Goal: Check status: Check status

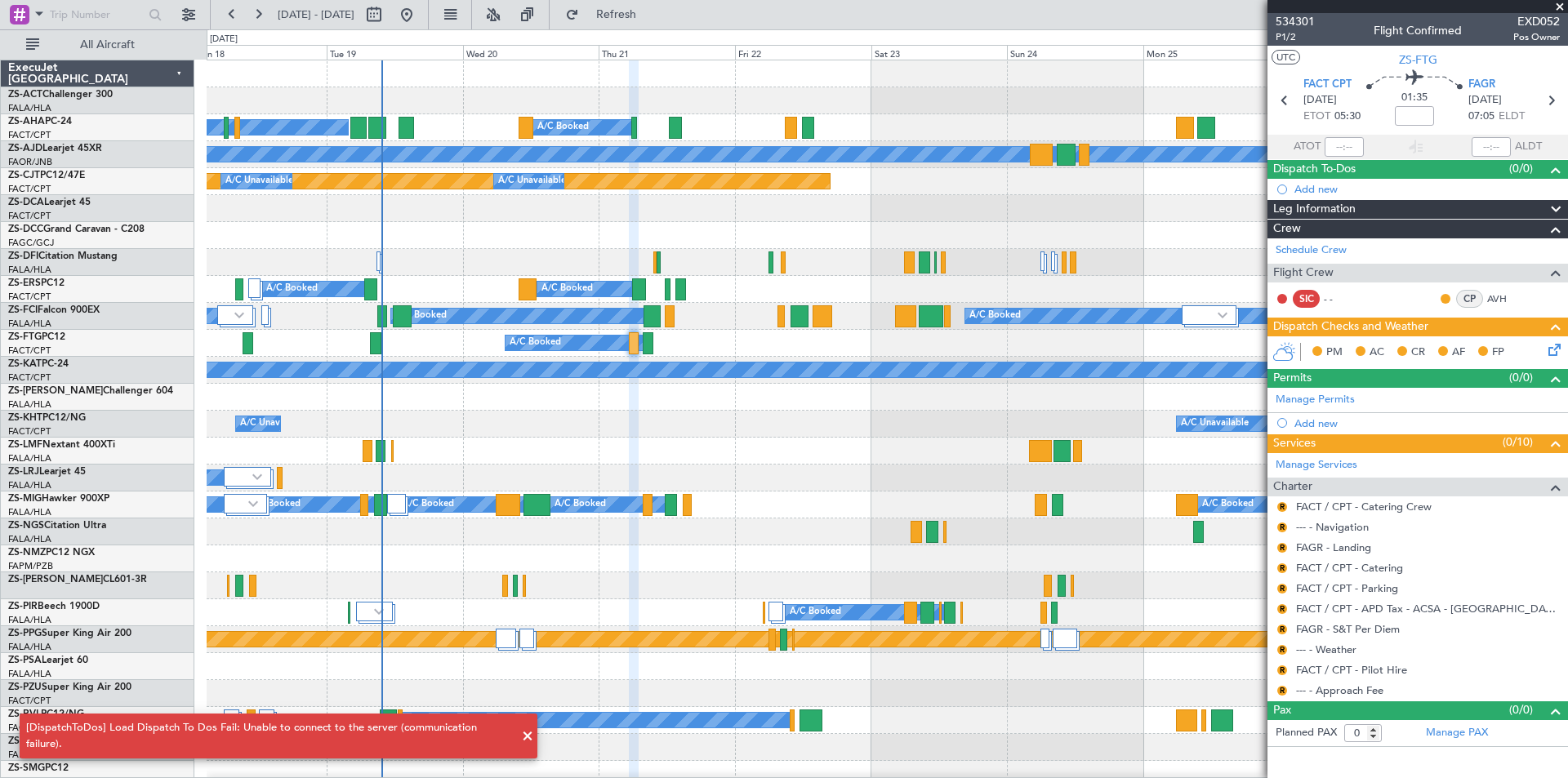
click at [1561, 5] on span at bounding box center [1559, 7] width 16 height 14
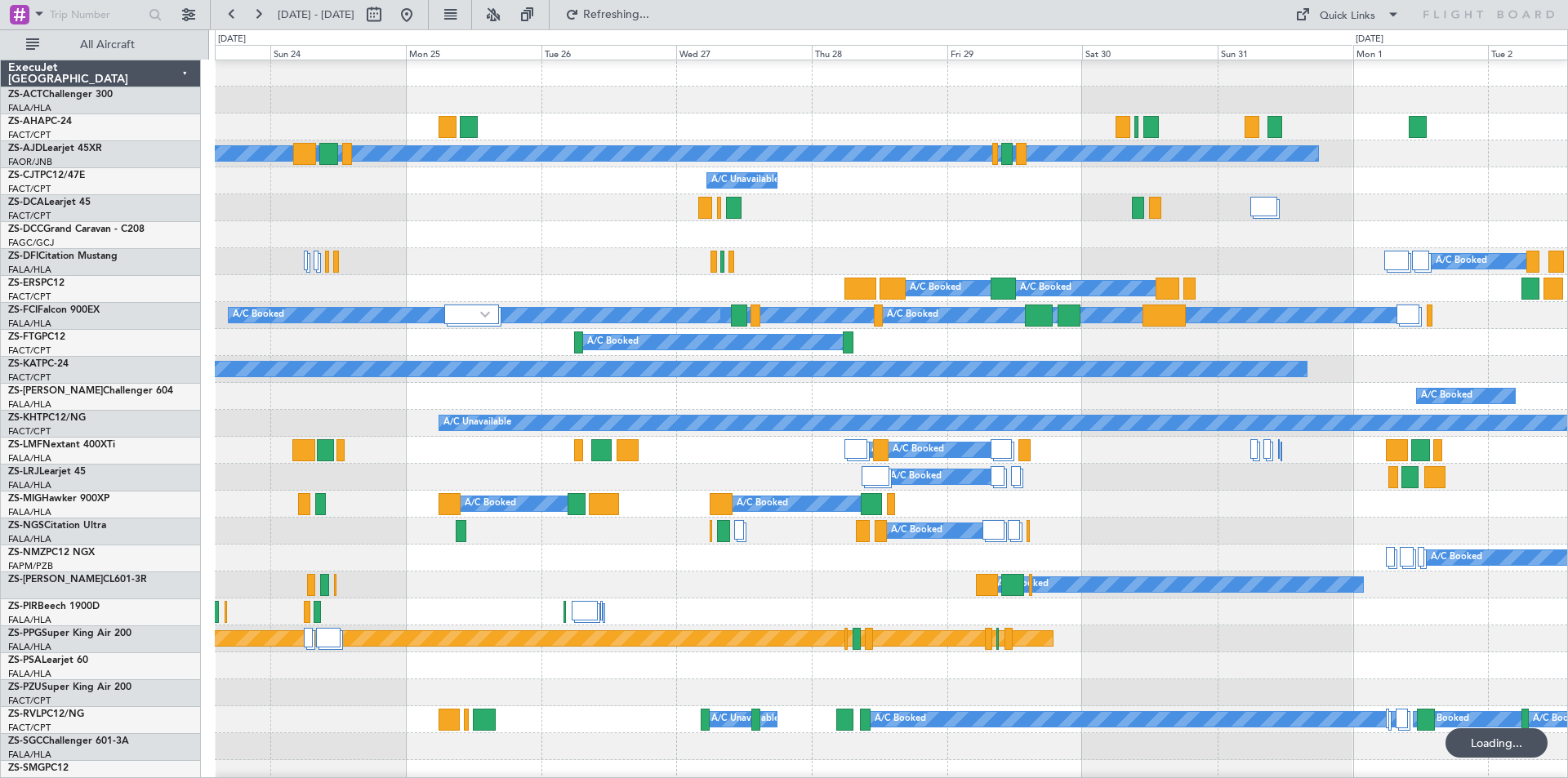
scroll to position [1, 0]
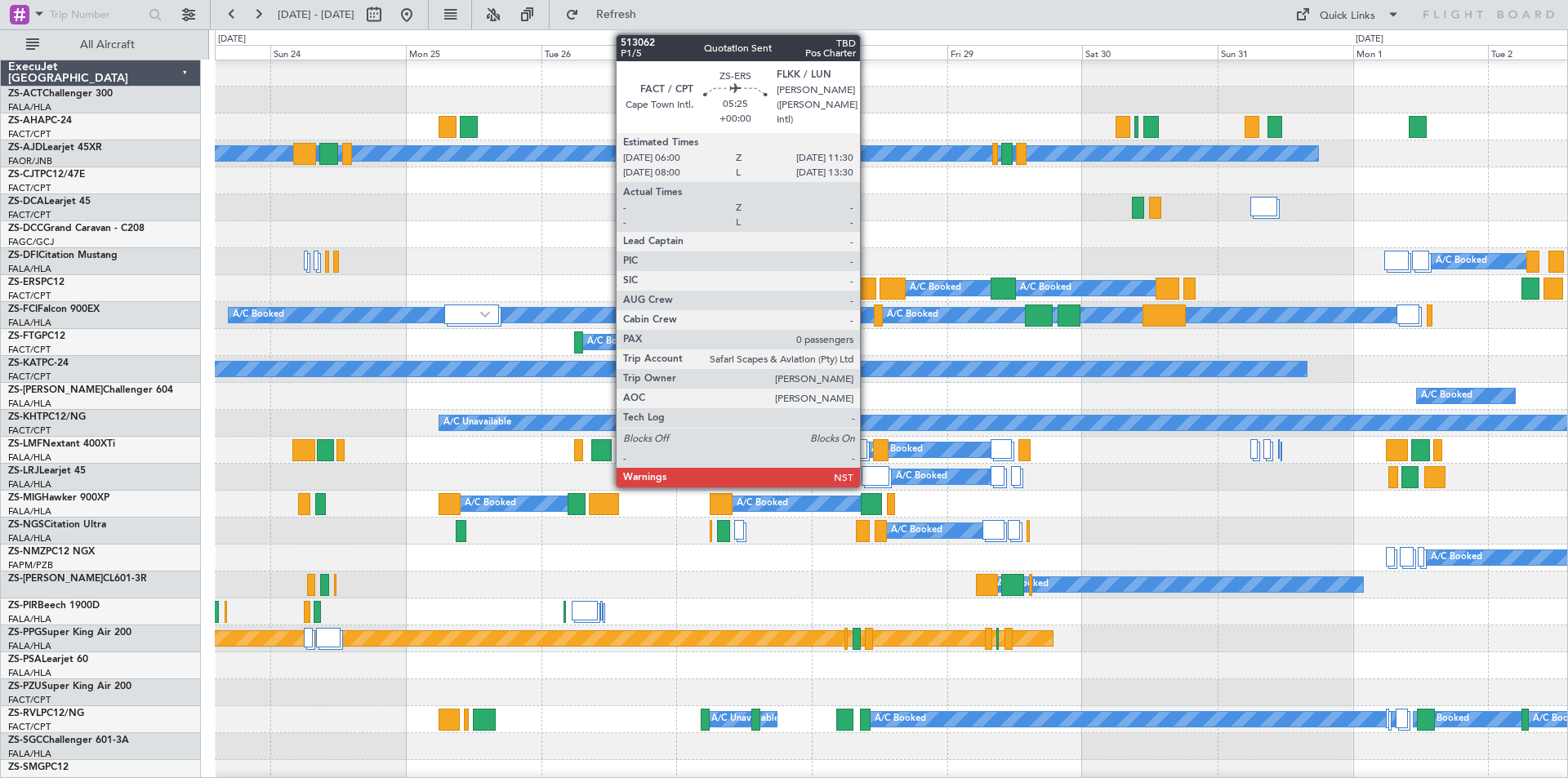
click at [866, 285] on div at bounding box center [860, 288] width 31 height 22
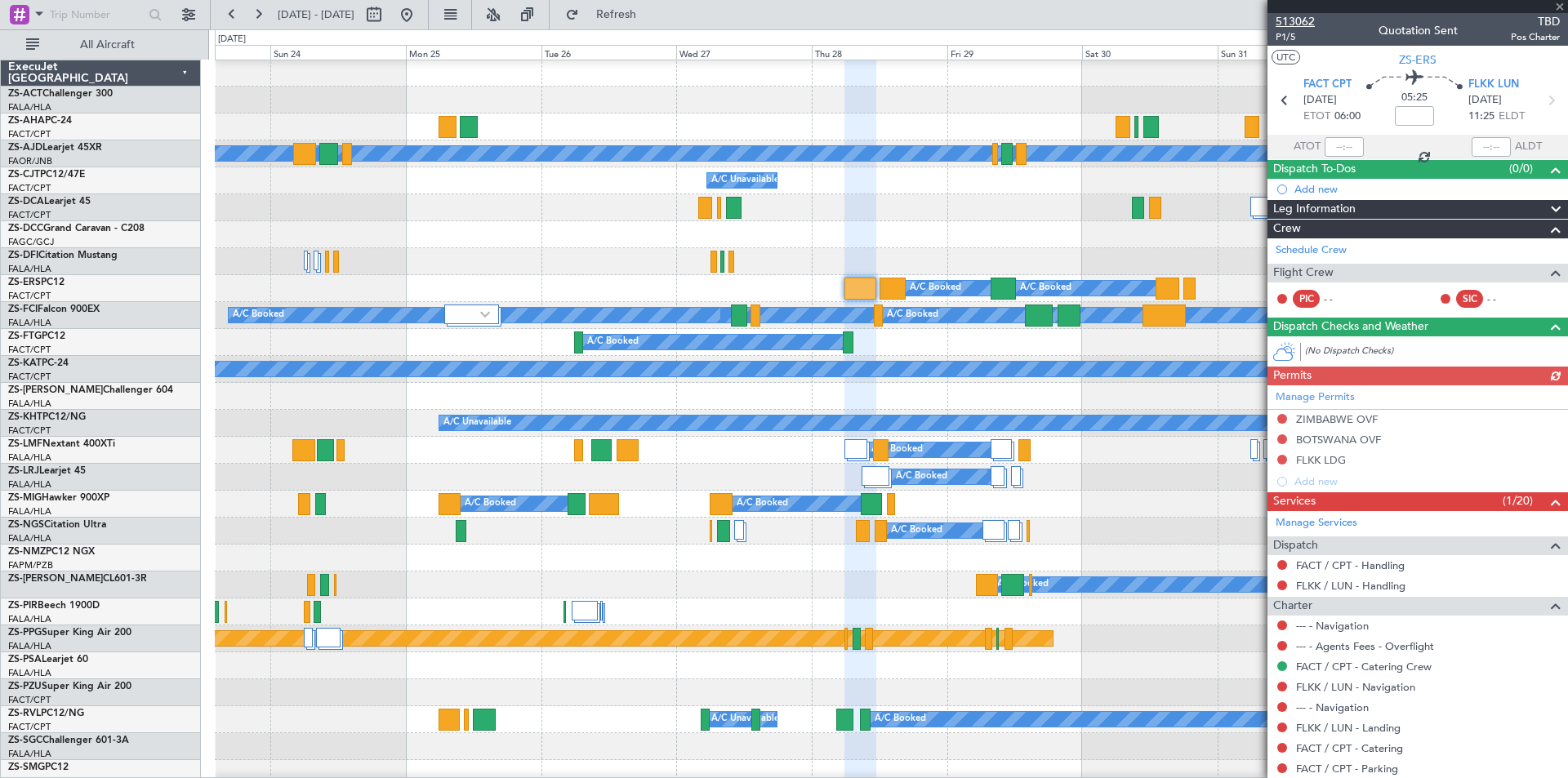
click at [1301, 24] on span "513062" at bounding box center [1295, 21] width 39 height 17
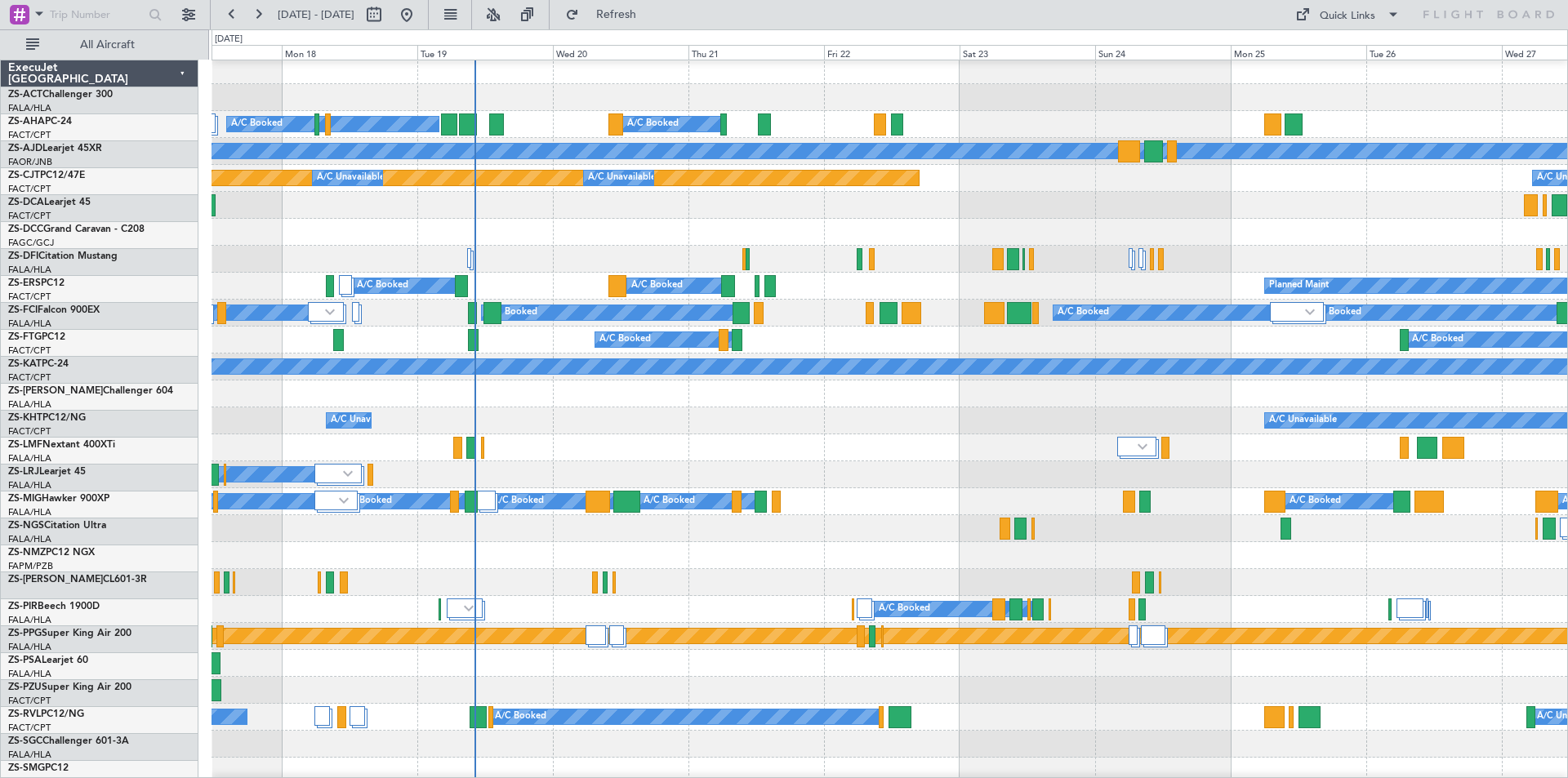
scroll to position [3, 0]
click at [728, 434] on div "A/C Booked A/C Booked" at bounding box center [889, 447] width 1356 height 27
